Goal: Ask a question: Seek information or help from site administrators or community

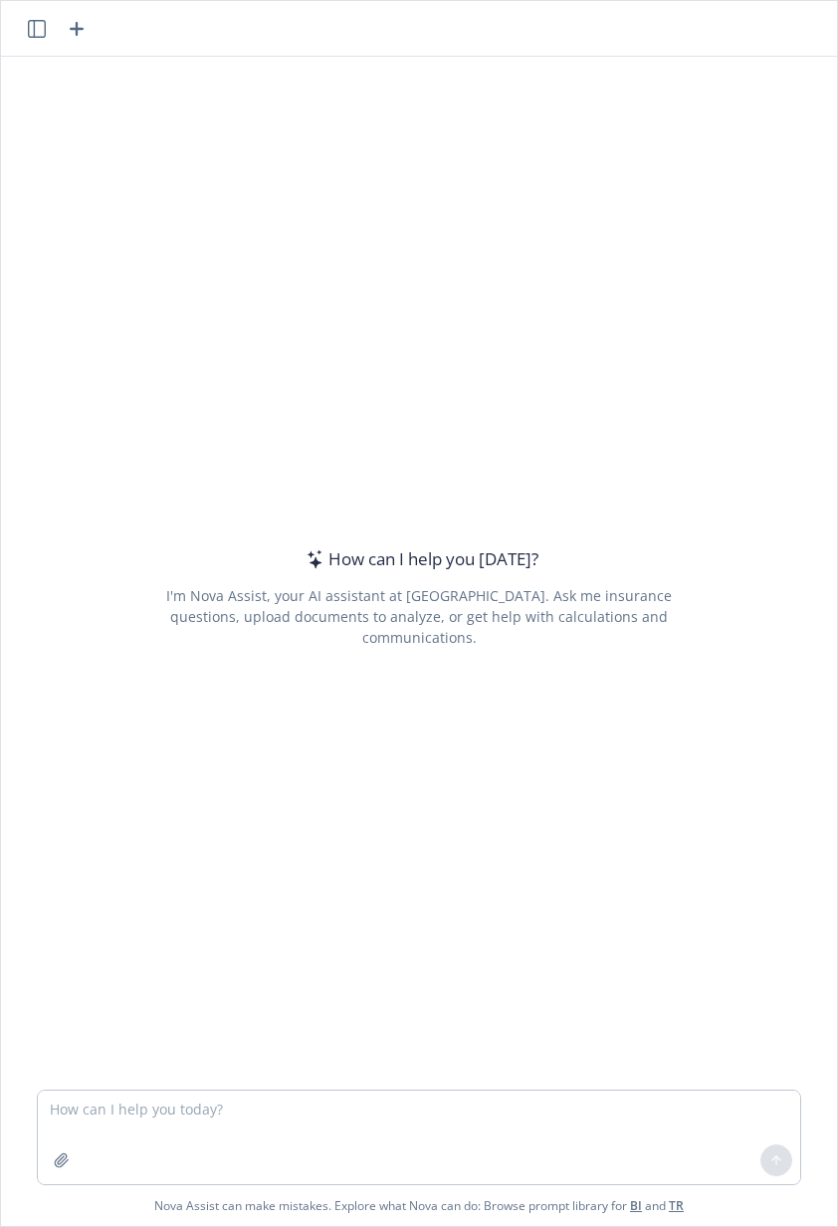
click at [233, 1116] on textarea at bounding box center [419, 1138] width 762 height 94
type textarea "hello there, can you tell me something about insurance"
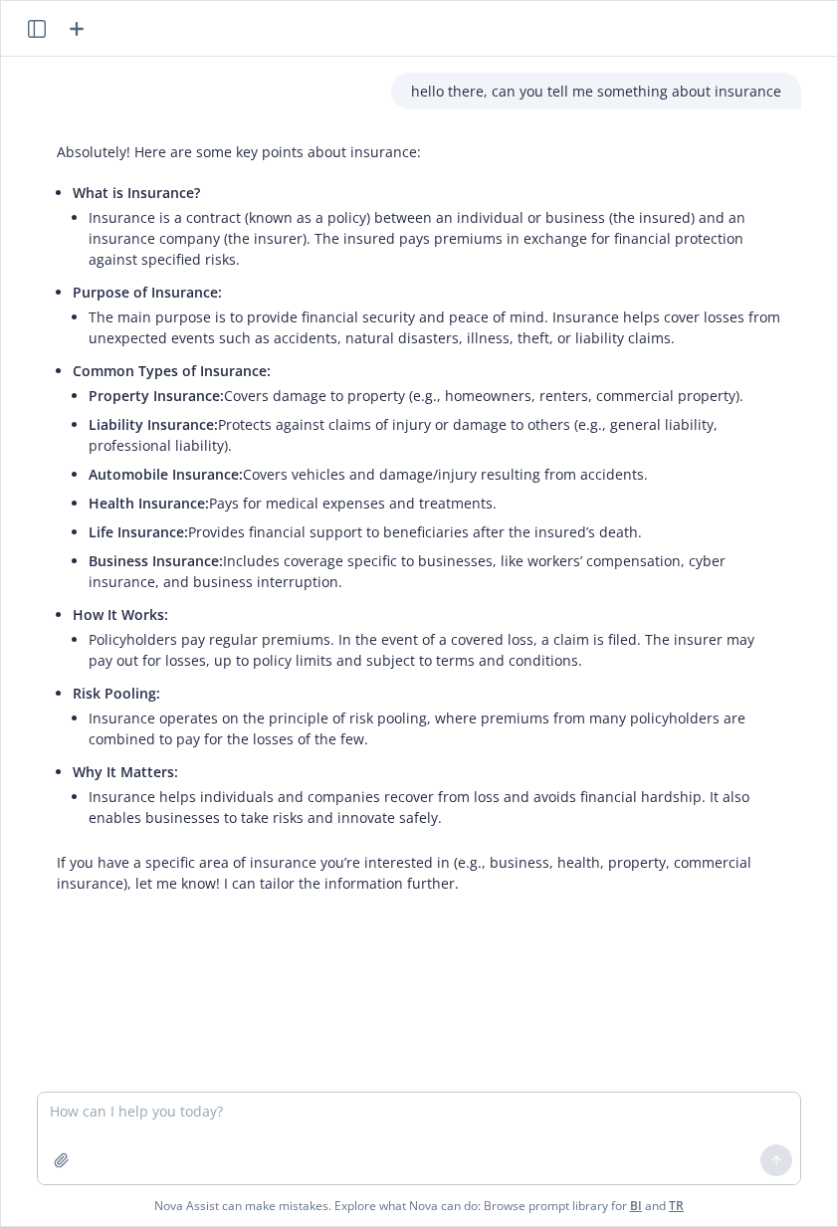
click at [327, 1127] on textarea at bounding box center [419, 1139] width 762 height 92
type textarea "show"
type textarea "make this longer"
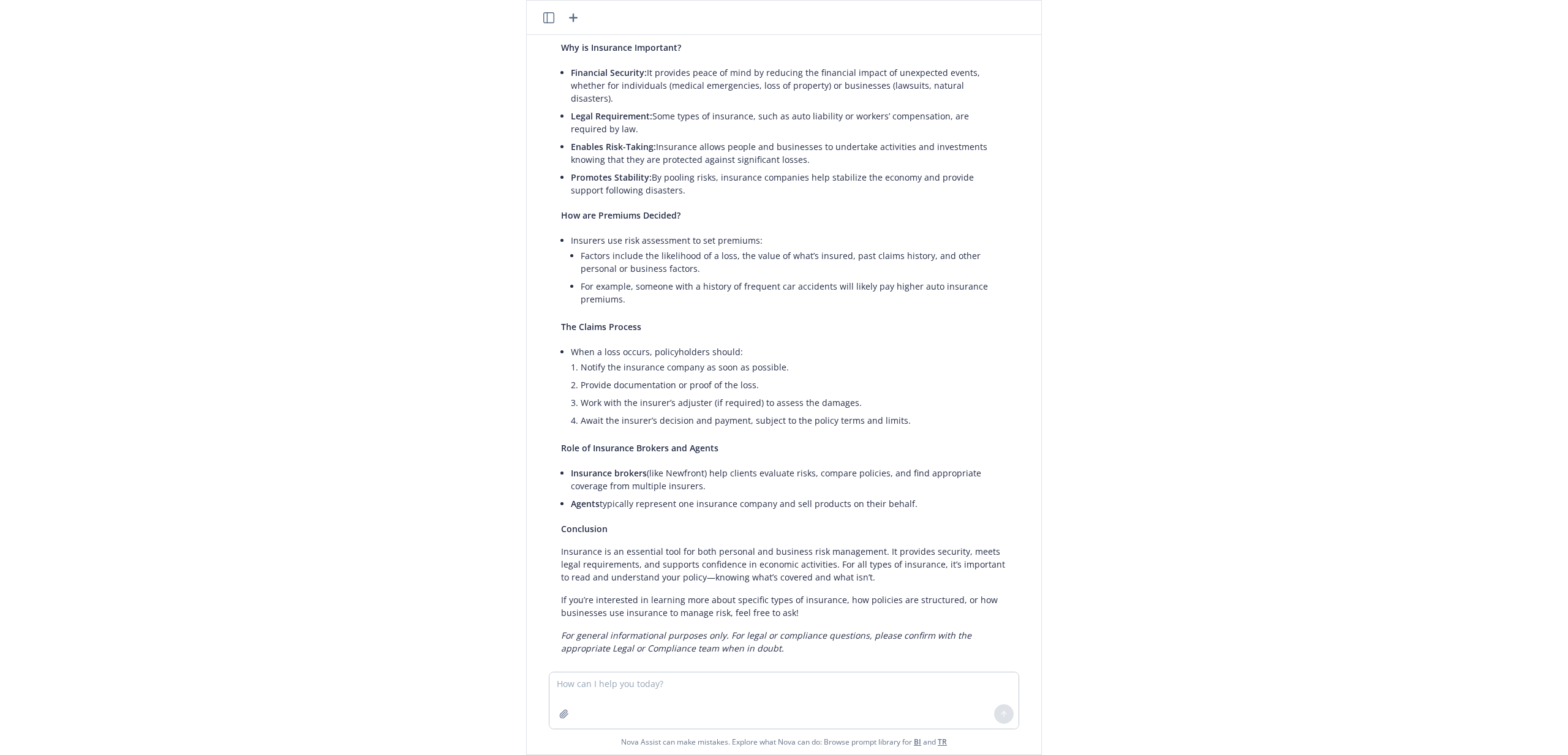
scroll to position [1138, 0]
